Goal: Communication & Community: Answer question/provide support

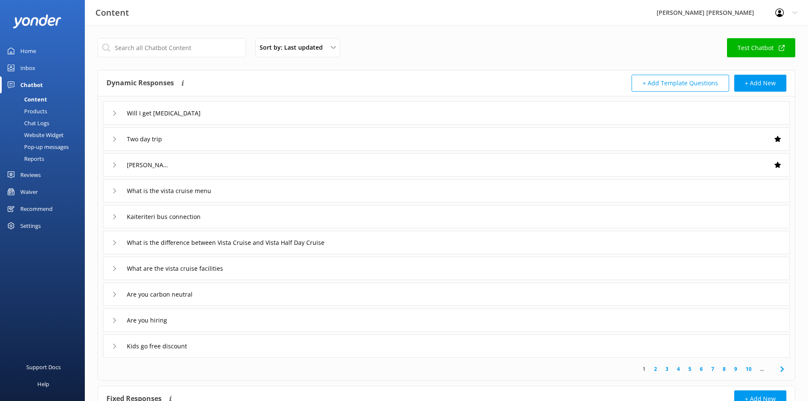
click at [42, 82] on div "Chatbot" at bounding box center [31, 84] width 22 height 17
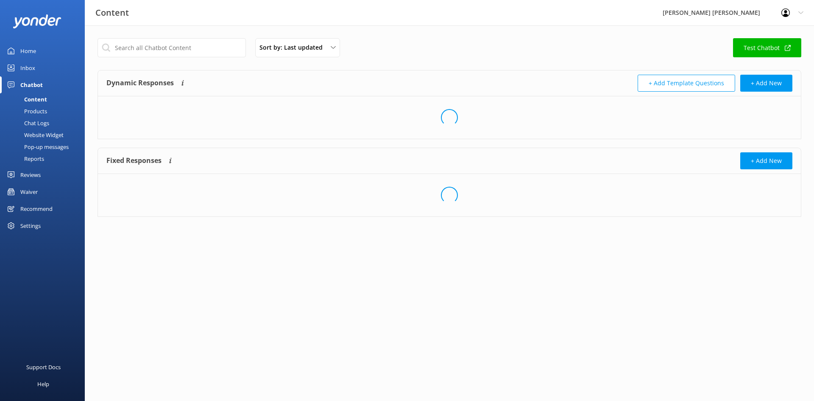
click at [36, 69] on link "Inbox" at bounding box center [42, 67] width 85 height 17
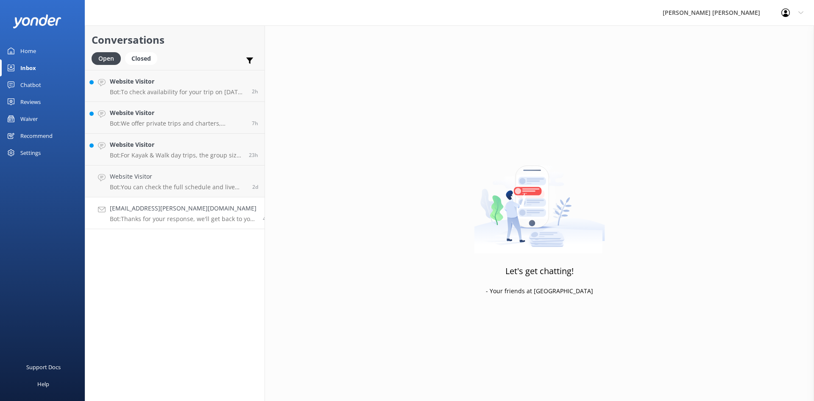
click at [160, 204] on h4 "[EMAIL_ADDRESS][PERSON_NAME][DOMAIN_NAME]" at bounding box center [183, 208] width 147 height 9
